Goal: Find specific page/section: Find specific page/section

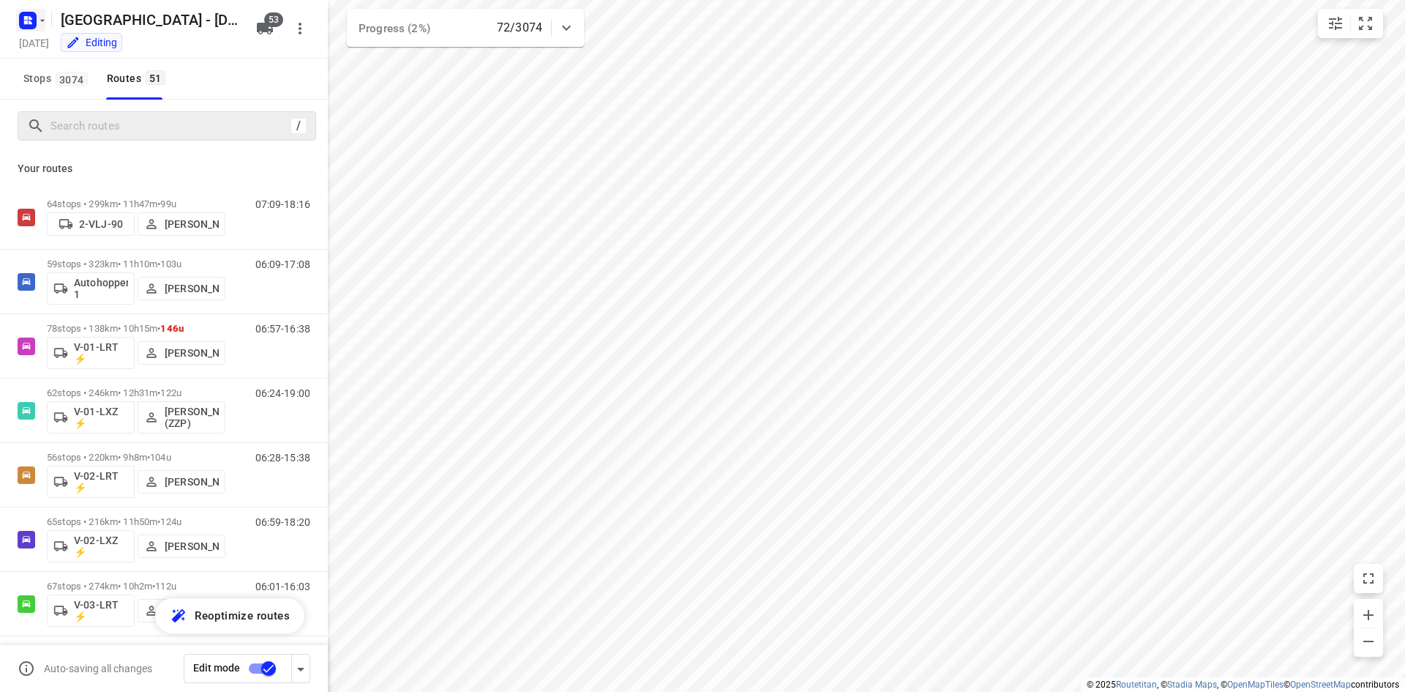
click at [26, 20] on icon "button" at bounding box center [26, 22] width 4 height 4
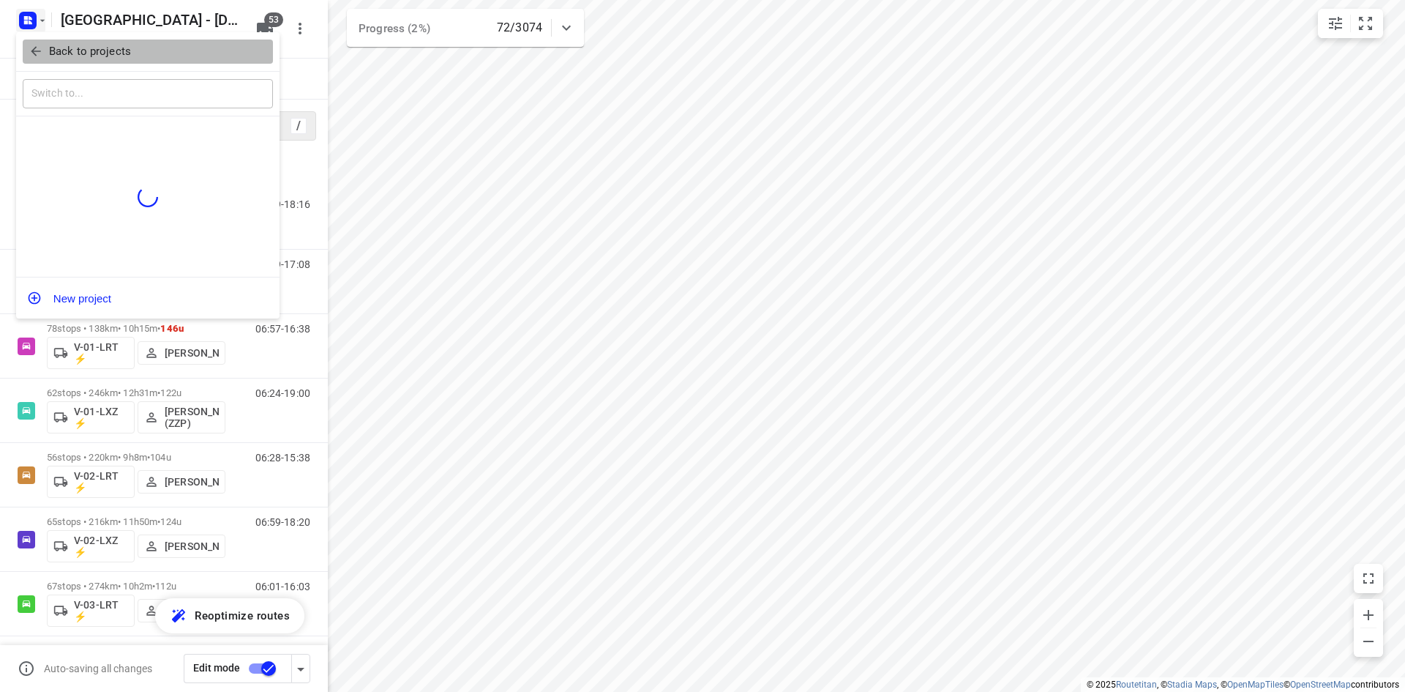
click at [31, 41] on button "Back to projects" at bounding box center [148, 52] width 250 height 24
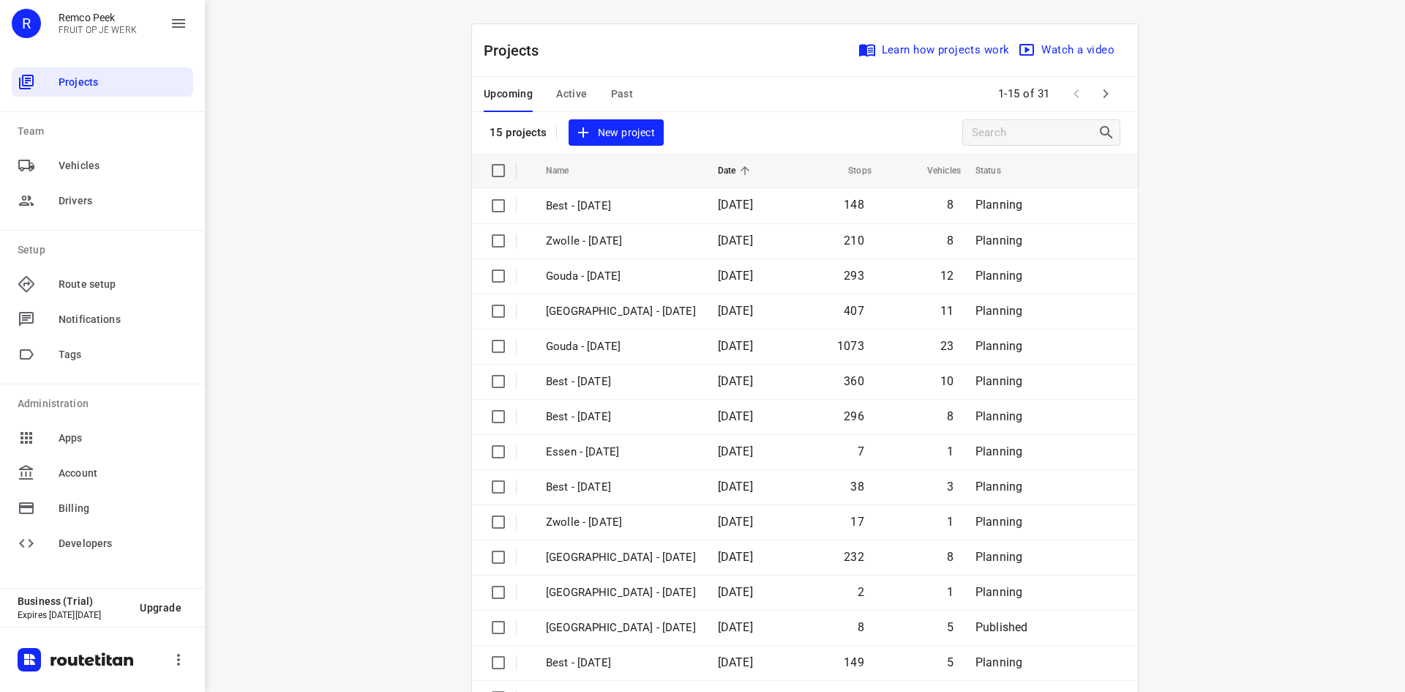
click at [421, 273] on div "i © 2025 Routetitan , © Stadia Maps , © OpenMapTiles © OpenStreetMap contributo…" at bounding box center [805, 346] width 1200 height 692
drag, startPoint x: 285, startPoint y: 209, endPoint x: 287, endPoint y: 153, distance: 56.4
click at [285, 198] on div "i © 2025 Routetitan , © Stadia Maps , © OpenMapTiles © OpenStreetMap contributo…" at bounding box center [805, 346] width 1200 height 692
